Goal: Task Accomplishment & Management: Manage account settings

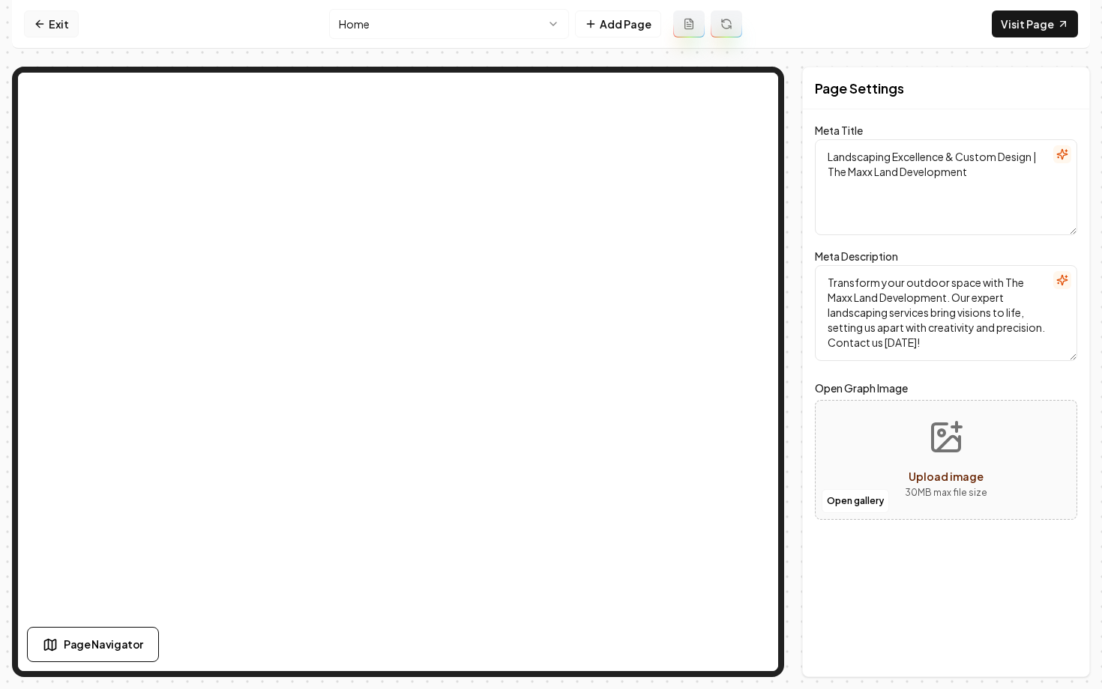
click at [44, 25] on icon at bounding box center [40, 24] width 12 height 12
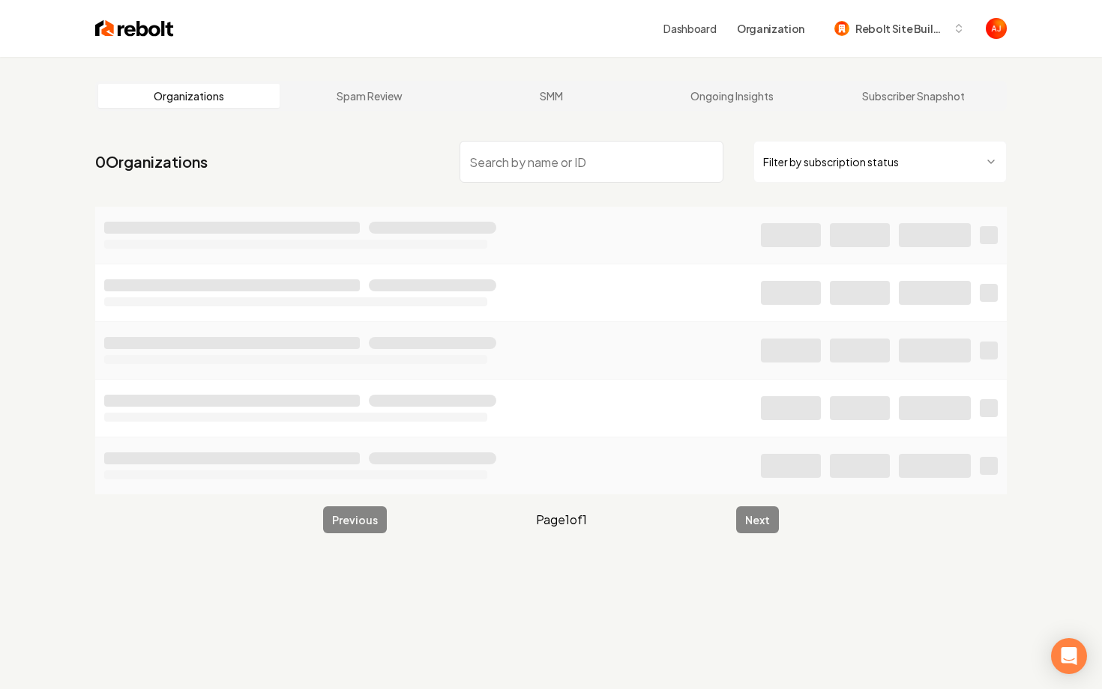
type input "e"
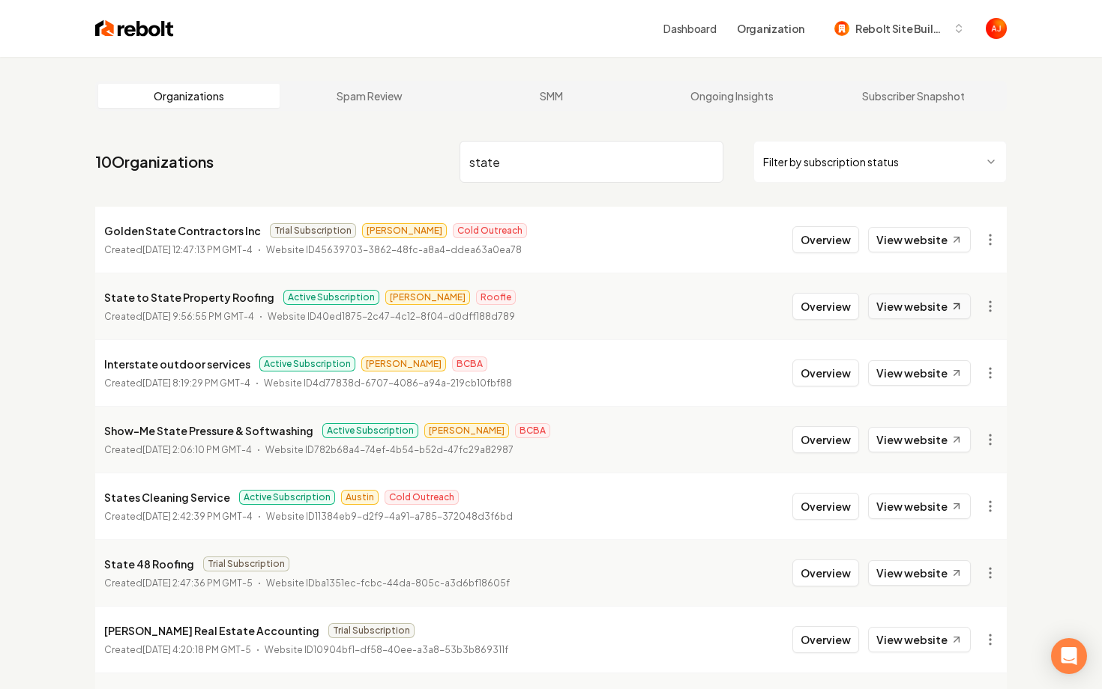
click at [889, 303] on link "View website" at bounding box center [919, 306] width 103 height 25
drag, startPoint x: 522, startPoint y: 150, endPoint x: 458, endPoint y: 157, distance: 64.9
click at [460, 157] on input "state" at bounding box center [591, 162] width 264 height 42
drag, startPoint x: 507, startPoint y: 161, endPoint x: 381, endPoint y: 161, distance: 125.9
click at [381, 161] on nav "10 Organizations state Filter by subscription status" at bounding box center [550, 168] width 911 height 66
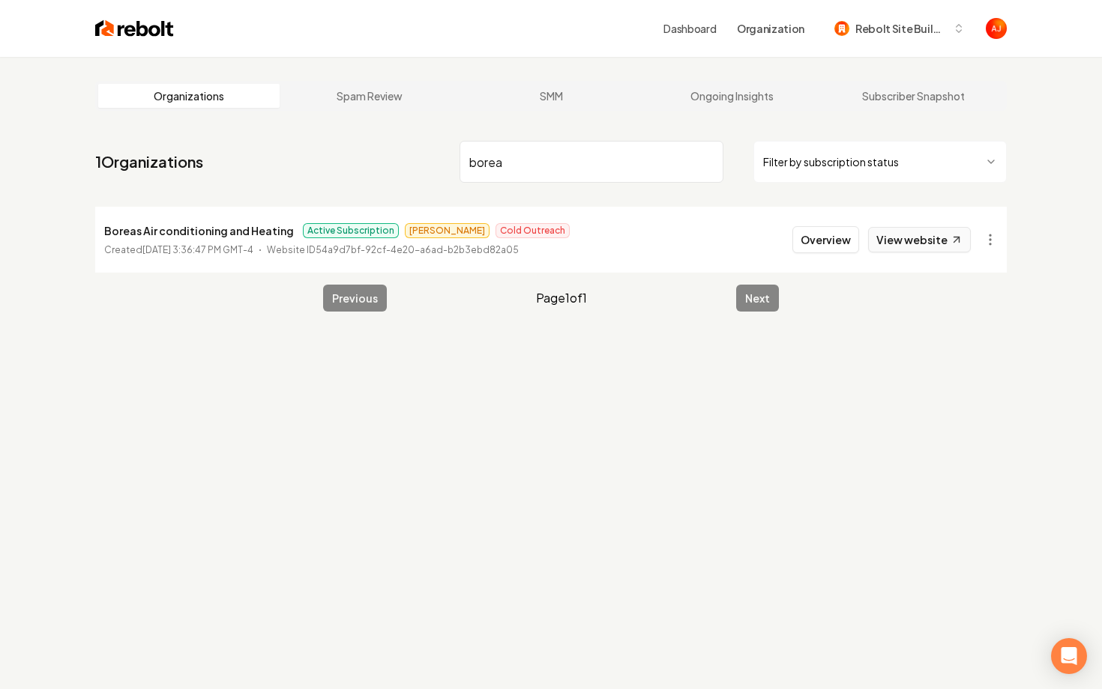
type input "borea"
click at [881, 229] on link "View website" at bounding box center [919, 239] width 103 height 25
click at [815, 241] on button "Overview" at bounding box center [825, 239] width 67 height 27
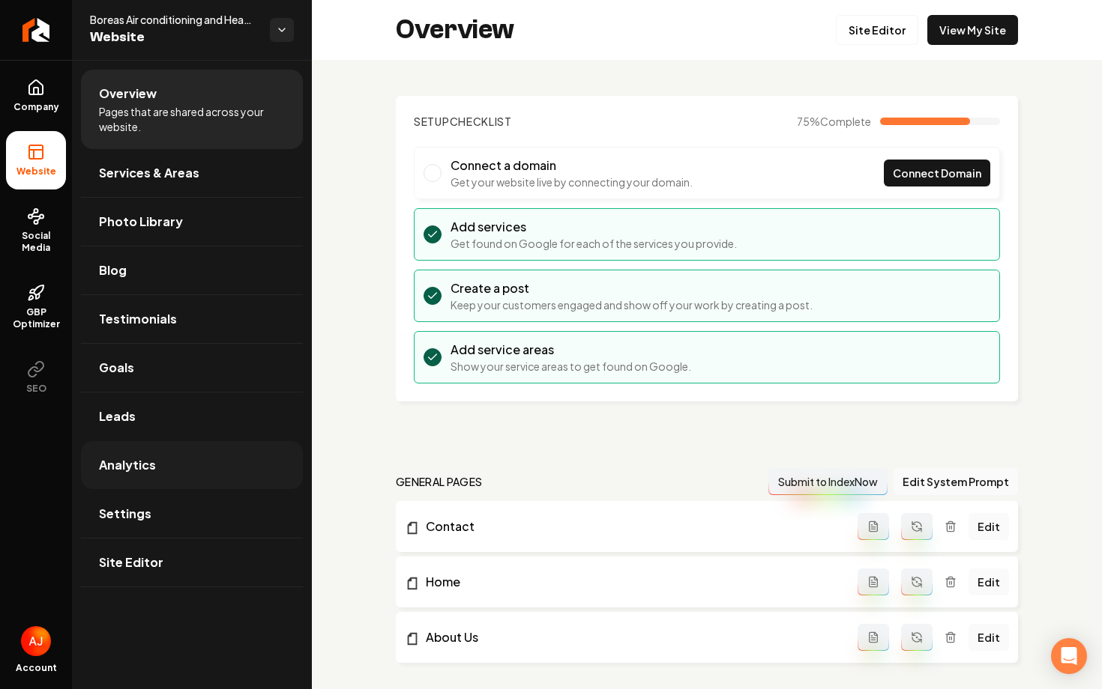
click at [154, 481] on link "Analytics" at bounding box center [192, 465] width 222 height 48
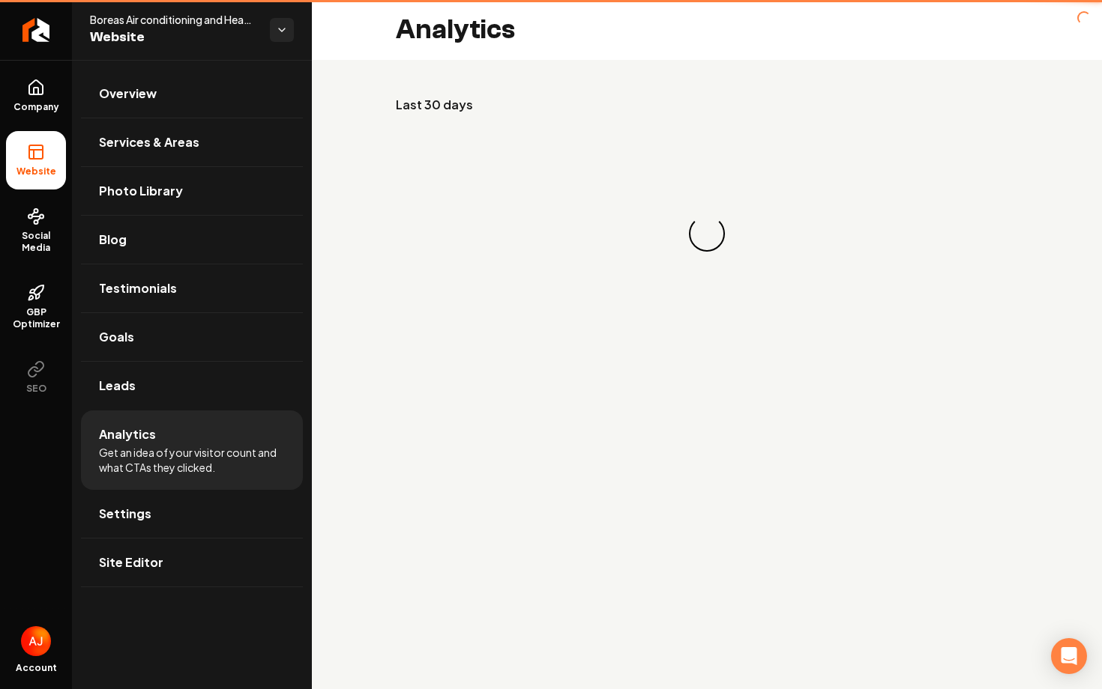
click at [154, 481] on li "Analytics Get an idea of your visitor count and what CTAs they clicked." at bounding box center [192, 450] width 222 height 79
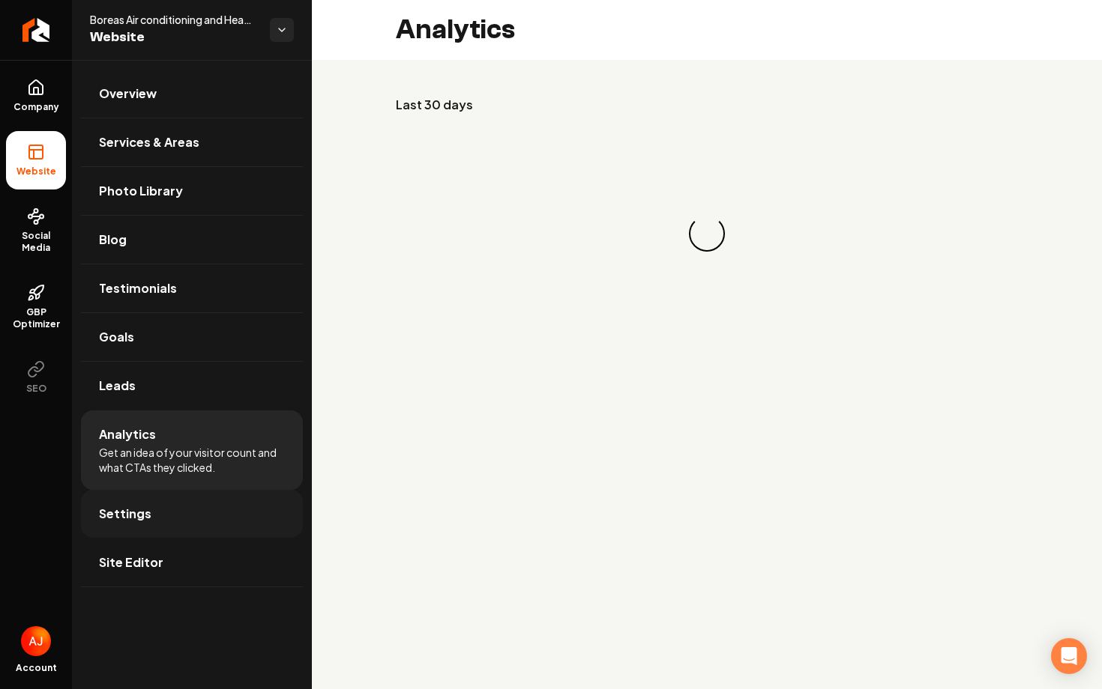
click at [159, 510] on link "Settings" at bounding box center [192, 514] width 222 height 48
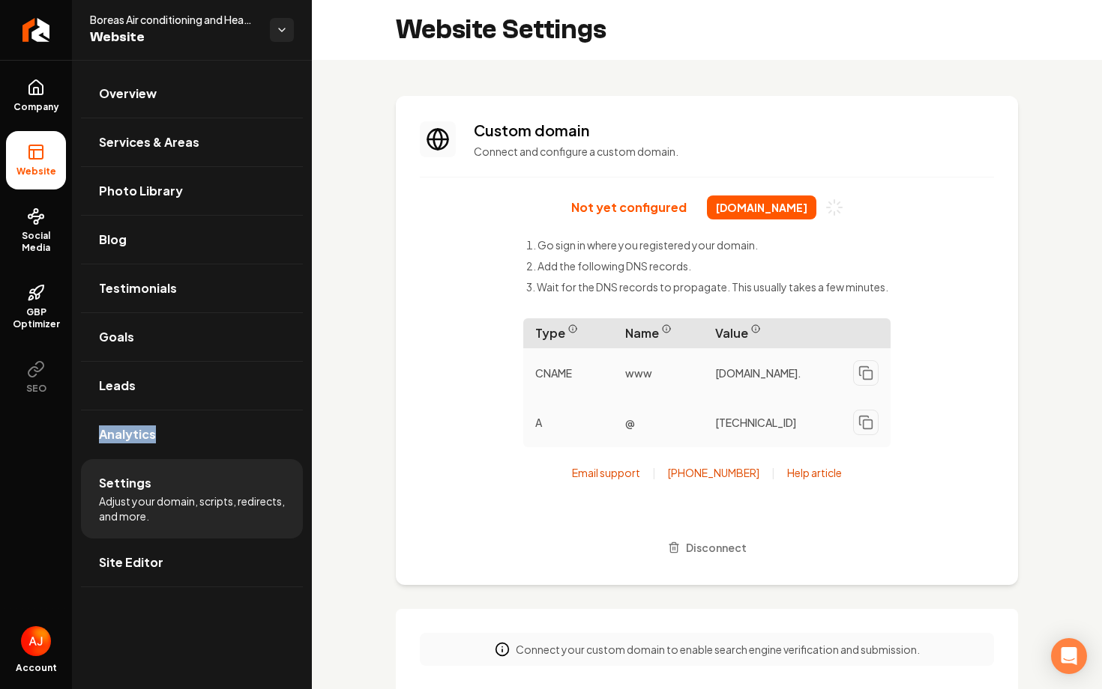
scroll to position [27, 0]
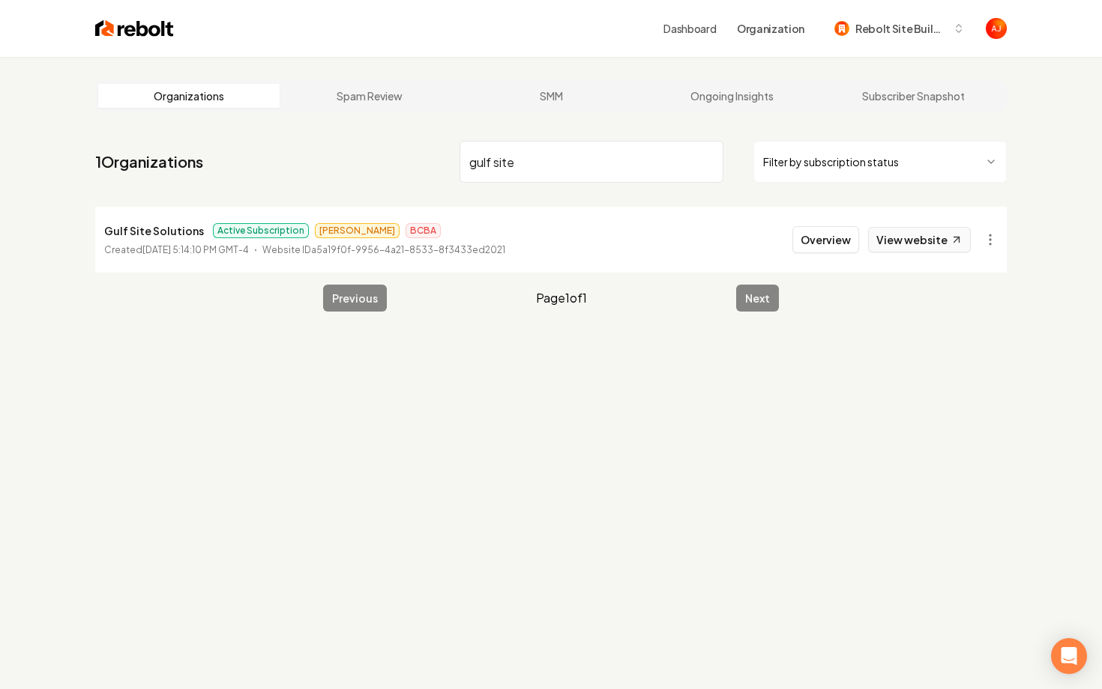
click at [902, 245] on link "View website" at bounding box center [919, 239] width 103 height 25
drag, startPoint x: 556, startPoint y: 177, endPoint x: 428, endPoint y: 177, distance: 128.2
click at [428, 177] on nav "1 Organizations gulf site Filter by subscription status" at bounding box center [550, 168] width 911 height 66
click at [510, 165] on input "gulf site" at bounding box center [591, 162] width 264 height 42
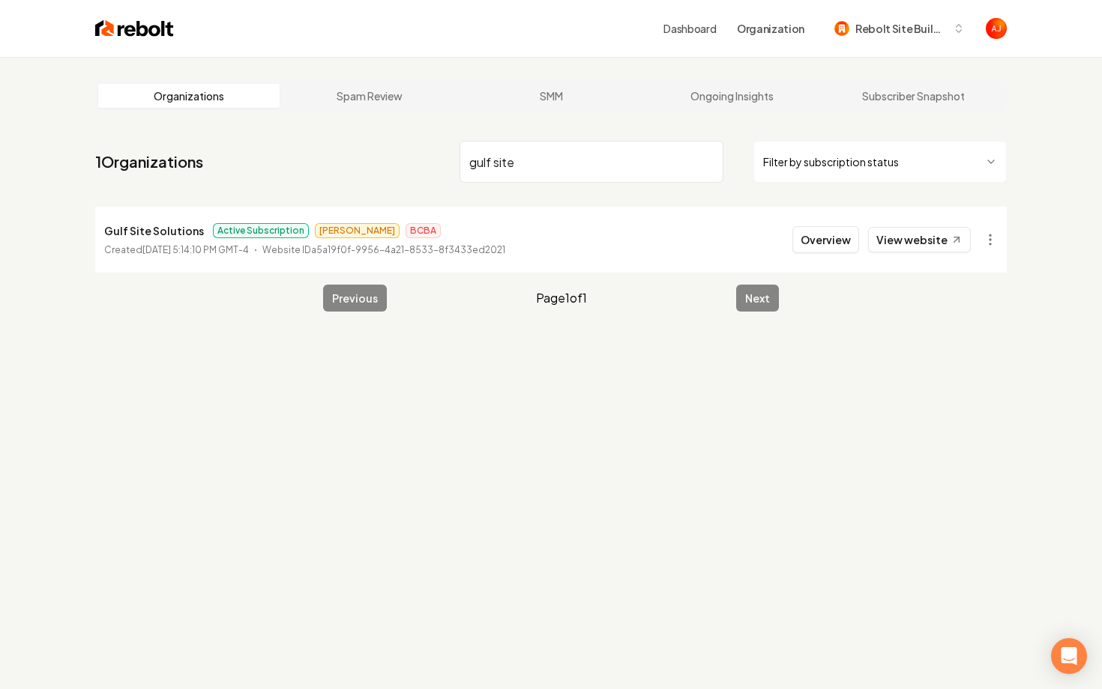
click at [510, 165] on input "gulf site" at bounding box center [591, 162] width 264 height 42
type input "[PERSON_NAME]"
click at [812, 238] on button "Overview" at bounding box center [825, 239] width 67 height 27
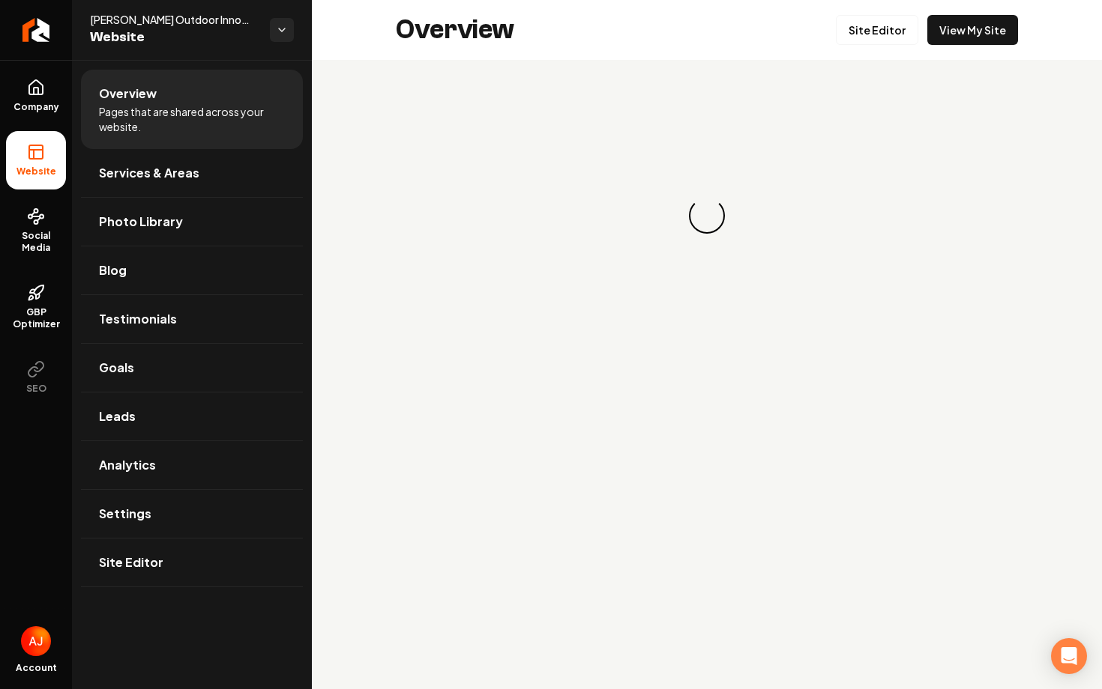
click at [0, 280] on ul "Company Website Social Media GBP Optimizer SEO" at bounding box center [36, 236] width 72 height 353
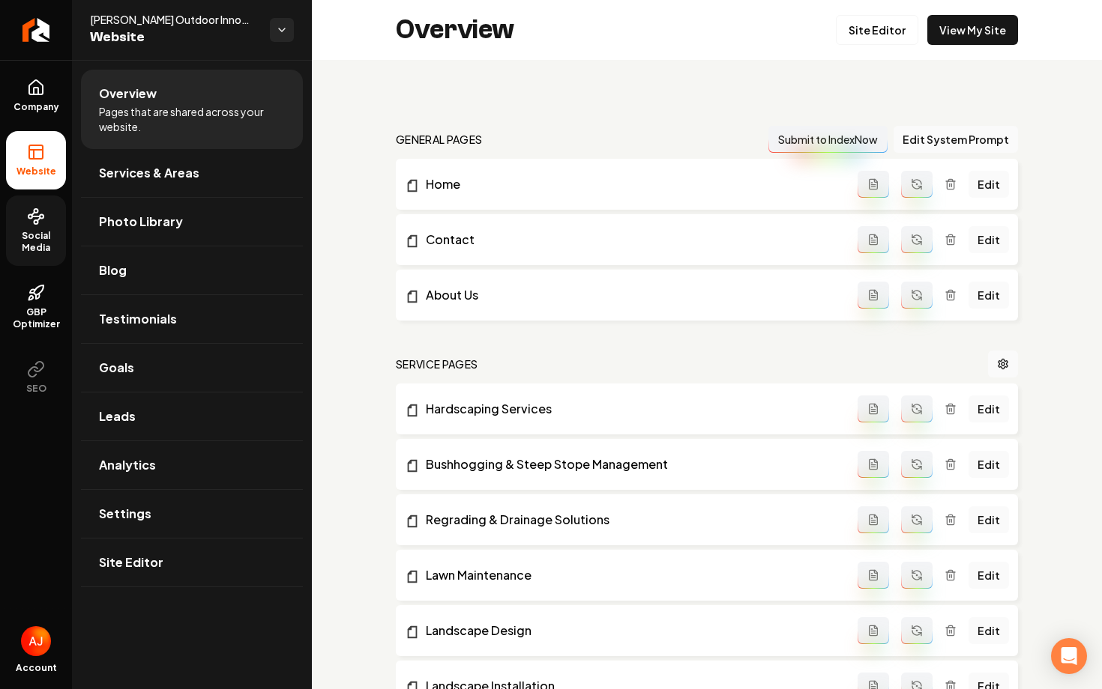
click at [31, 254] on link "Social Media" at bounding box center [36, 231] width 60 height 70
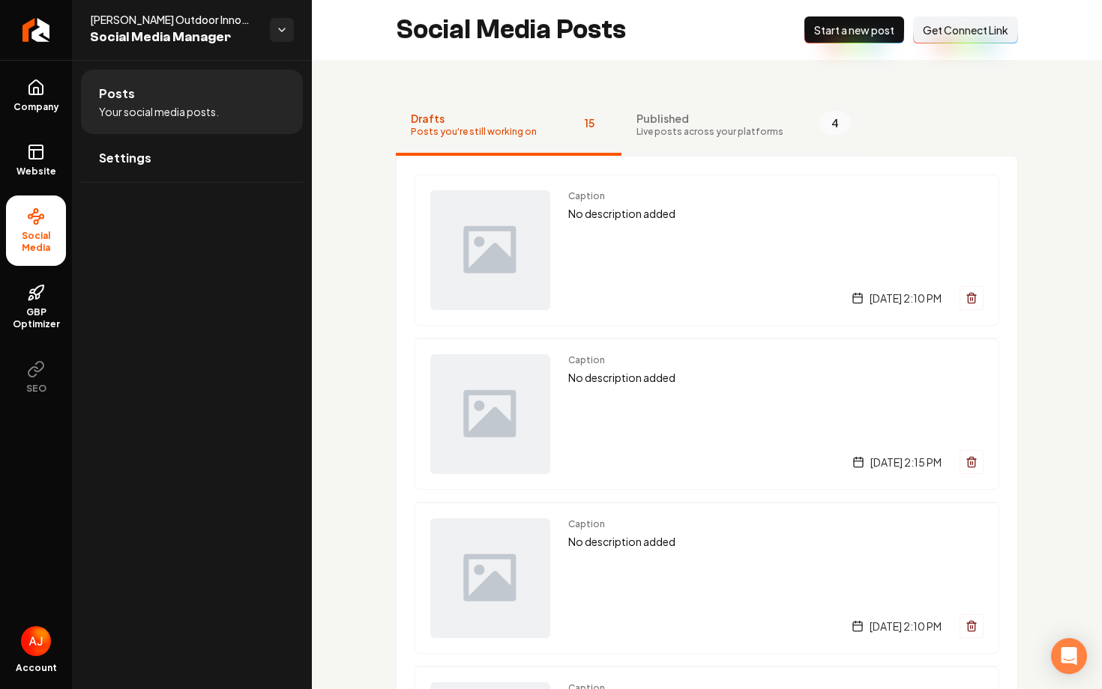
click at [691, 124] on span "Published" at bounding box center [709, 118] width 147 height 15
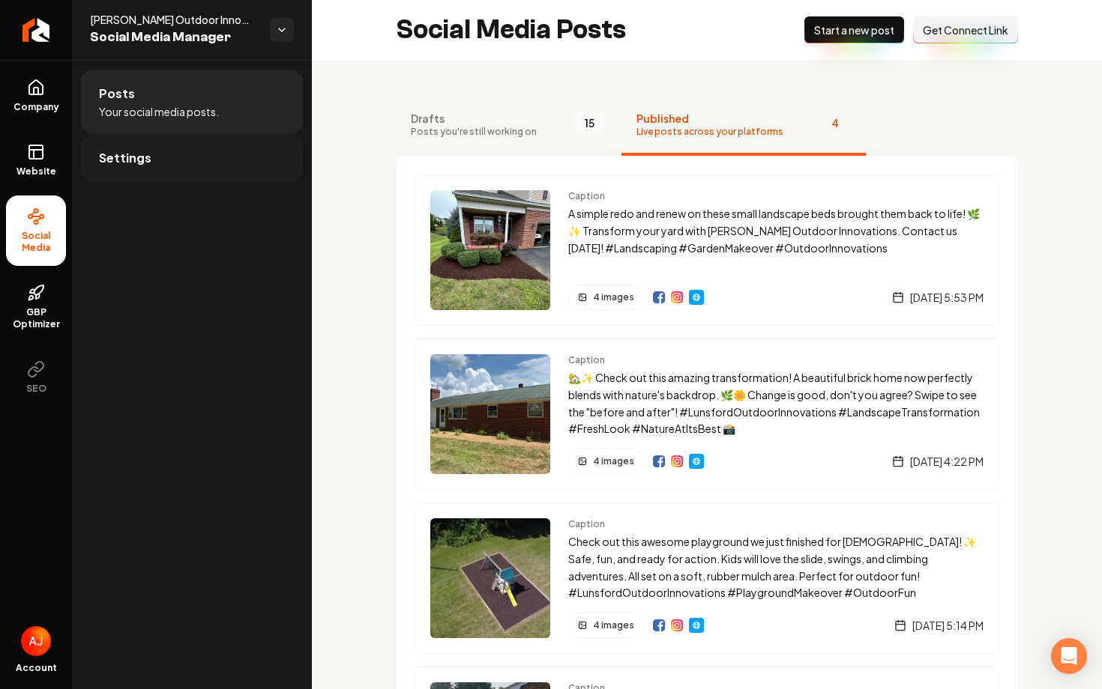
click at [157, 166] on link "Settings" at bounding box center [192, 158] width 222 height 48
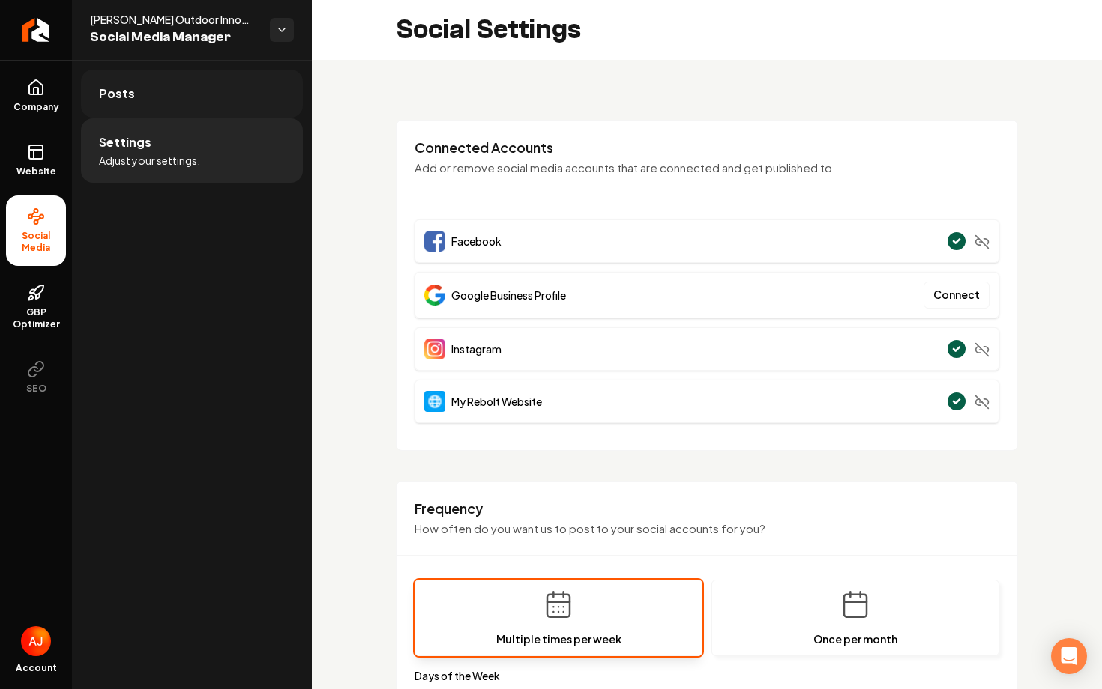
click at [143, 106] on link "Posts" at bounding box center [192, 94] width 222 height 48
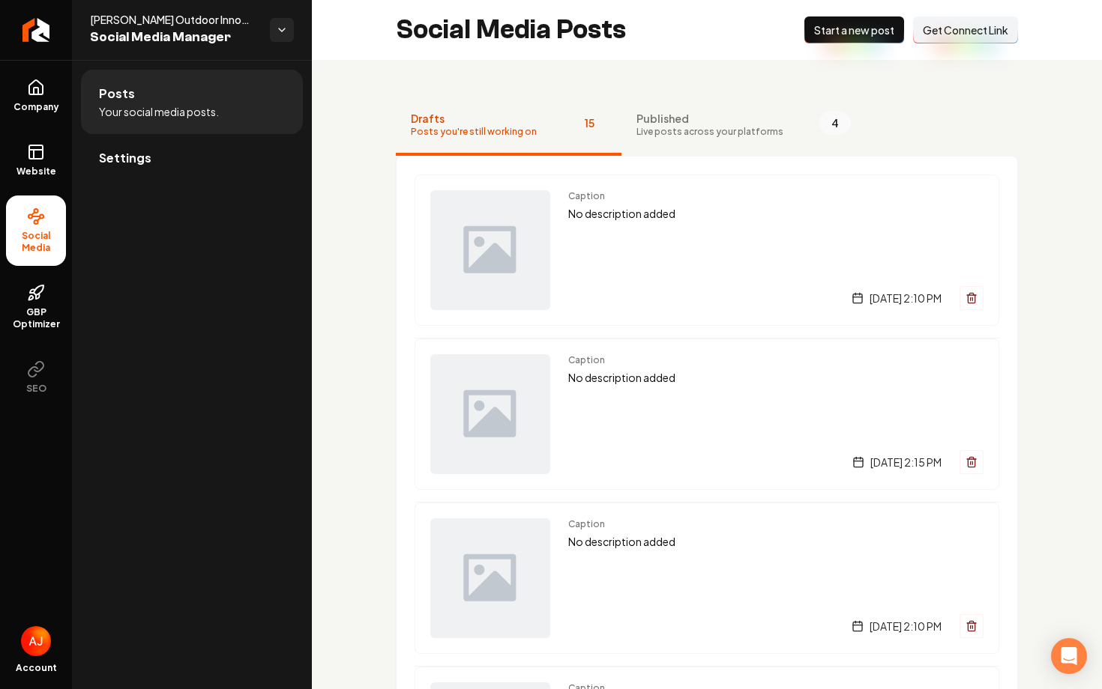
click at [937, 28] on span "Get Connect Link" at bounding box center [965, 29] width 85 height 15
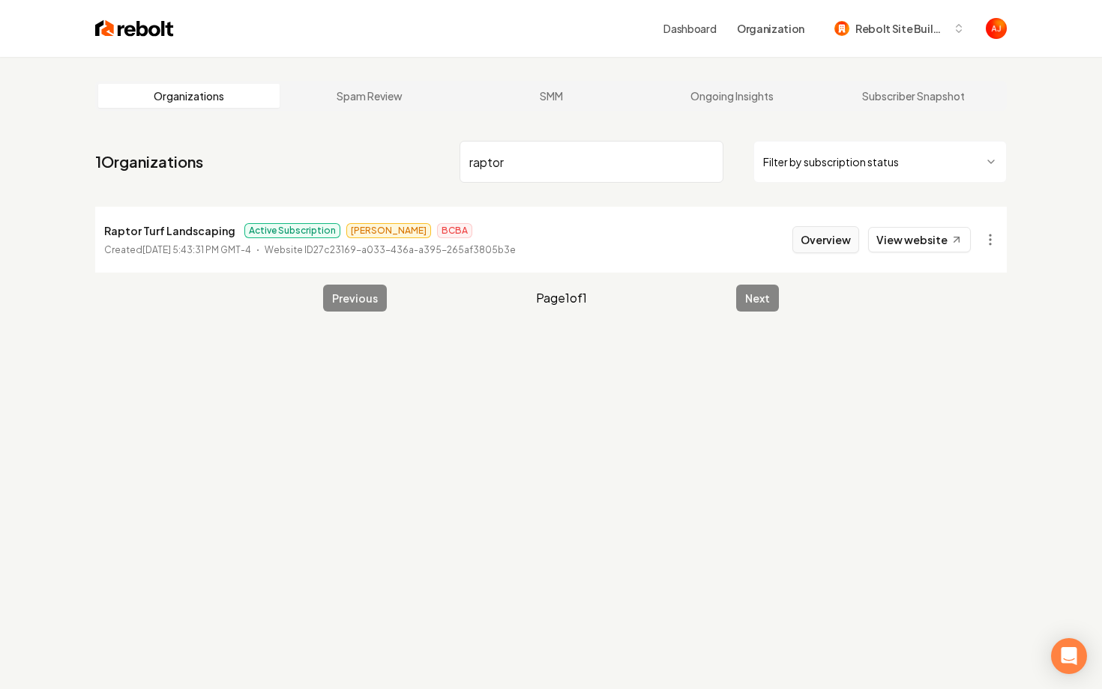
type input "raptor"
click at [809, 236] on button "Overview" at bounding box center [825, 239] width 67 height 27
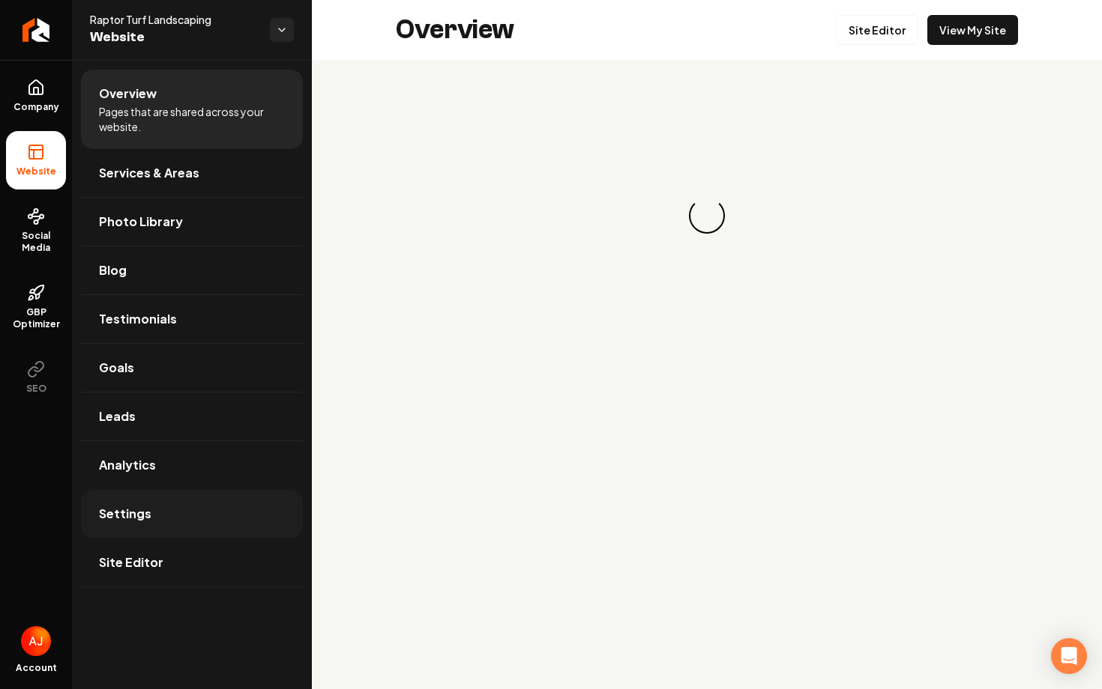
click at [164, 520] on link "Settings" at bounding box center [192, 514] width 222 height 48
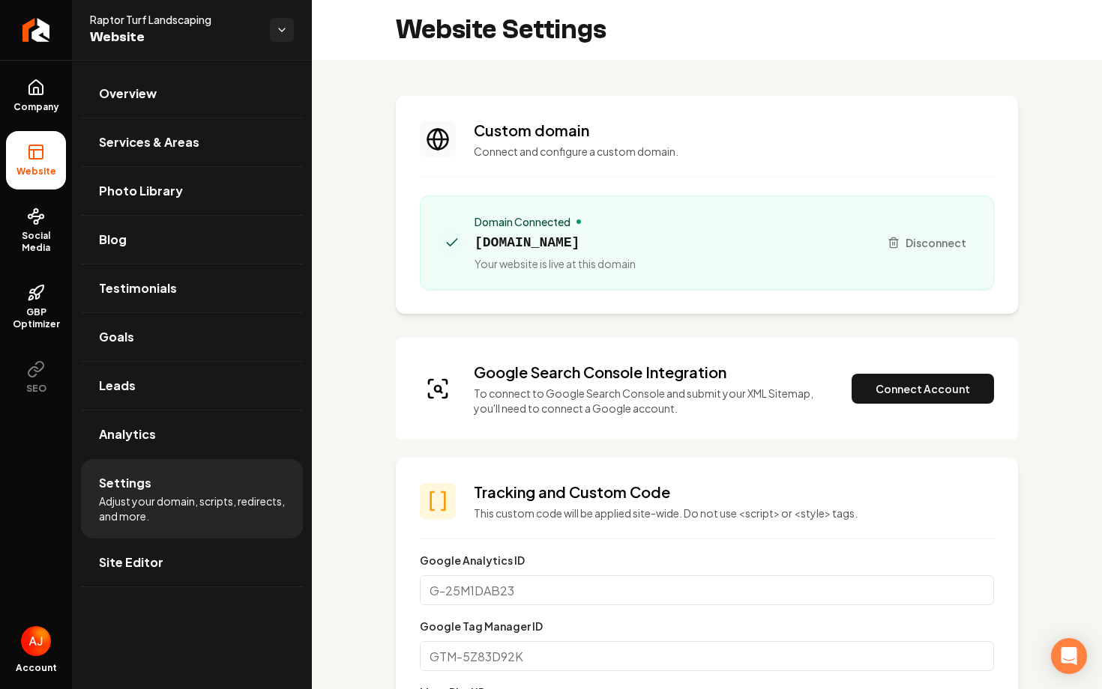
scroll to position [135, 0]
drag, startPoint x: 692, startPoint y: 242, endPoint x: 474, endPoint y: 244, distance: 218.8
click at [474, 244] on div "Domain Connected [DOMAIN_NAME] Your website is live at this domain" at bounding box center [652, 242] width 428 height 57
copy span "[DOMAIN_NAME]"
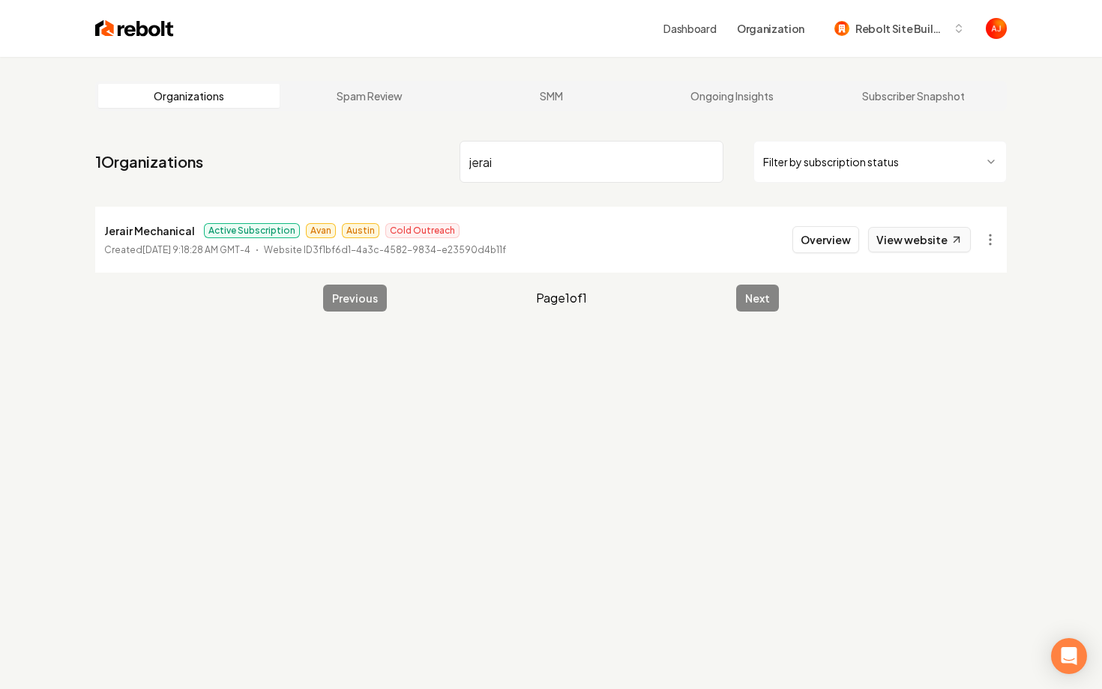
type input "jerai"
click at [898, 240] on link "View website" at bounding box center [919, 239] width 103 height 25
